Goal: Go to known website: Go to known website

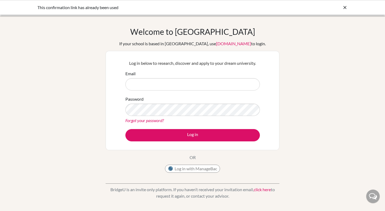
type input "[PERSON_NAME][EMAIL_ADDRESS][PERSON_NAME][DOMAIN_NAME]"
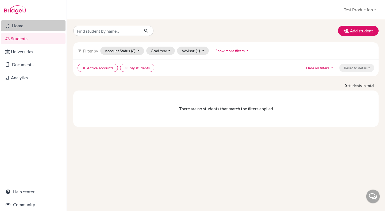
click at [28, 22] on link "Home" at bounding box center [33, 25] width 64 height 11
